Goal: Navigation & Orientation: Find specific page/section

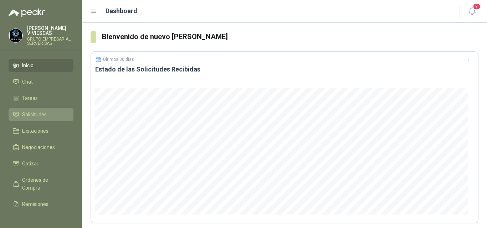
click at [40, 112] on span "Solicitudes" at bounding box center [34, 115] width 25 height 8
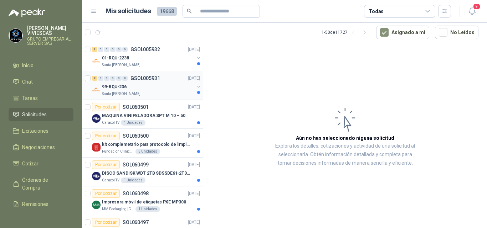
click at [115, 86] on p "99-RQU-236" at bounding box center [114, 87] width 25 height 7
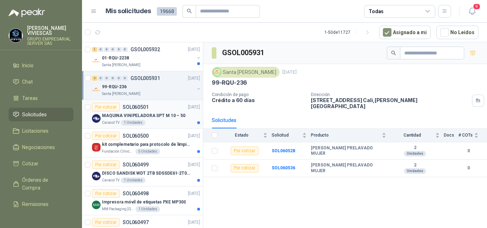
click at [155, 113] on p "MAQUINA VINIPELADORA SPT M 10 – 50" at bounding box center [143, 116] width 83 height 7
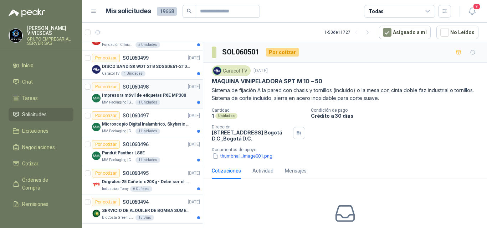
scroll to position [71, 0]
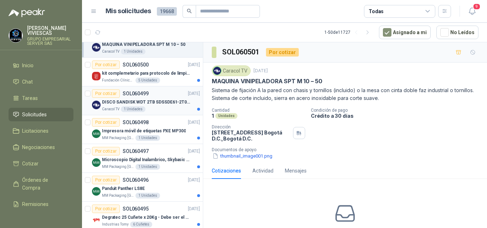
click at [148, 100] on p "DISCO SANDISK WDT 2TB SDSSDE61-2T00-G25" at bounding box center [146, 102] width 89 height 7
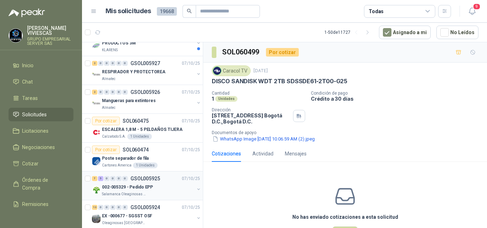
scroll to position [392, 0]
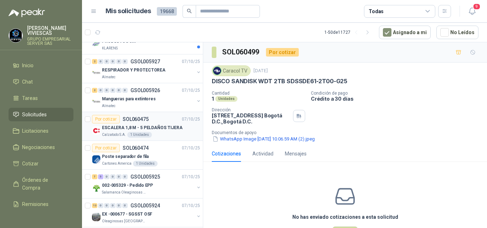
click at [146, 127] on p "ESCALERA 1,8 M - 5 PELDAÑOS TIJERA" at bounding box center [142, 128] width 81 height 7
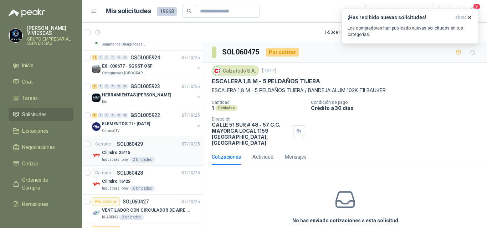
scroll to position [535, 0]
